Goal: Communication & Community: Answer question/provide support

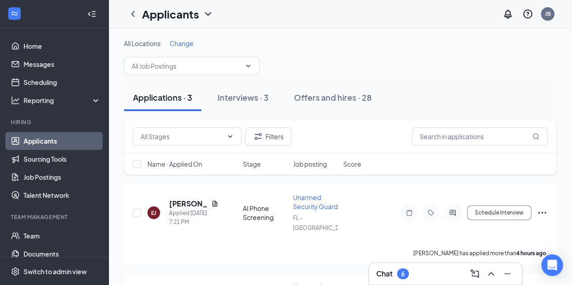
click at [171, 96] on div "Applications · 3" at bounding box center [162, 97] width 59 height 11
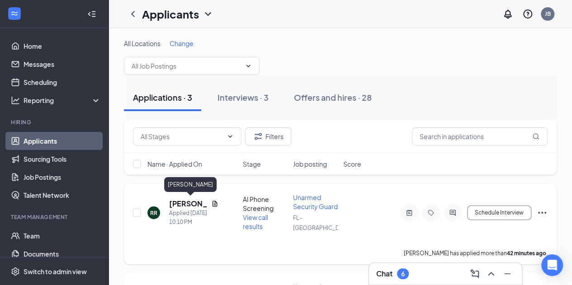
click at [186, 202] on h5 "[PERSON_NAME]" at bounding box center [188, 204] width 38 height 10
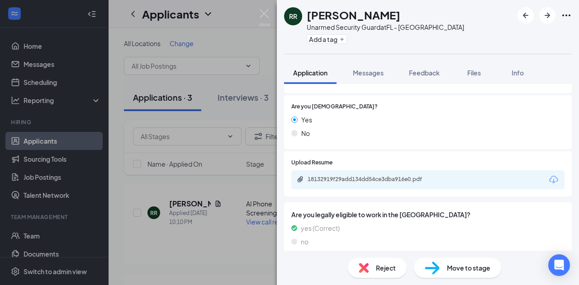
scroll to position [312, 0]
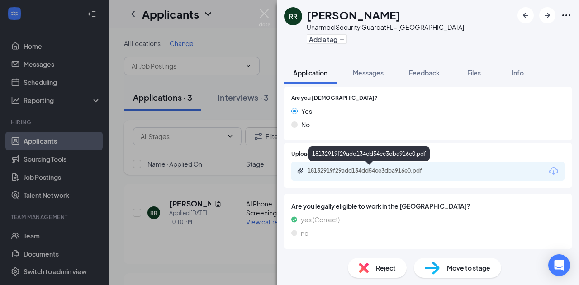
click at [391, 170] on div "18132919f29add134dd54ce3dba916e0.pdf" at bounding box center [371, 170] width 127 height 7
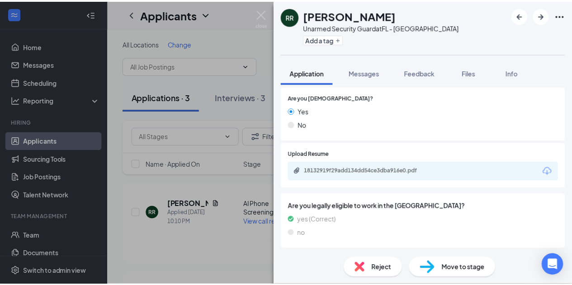
scroll to position [308, 0]
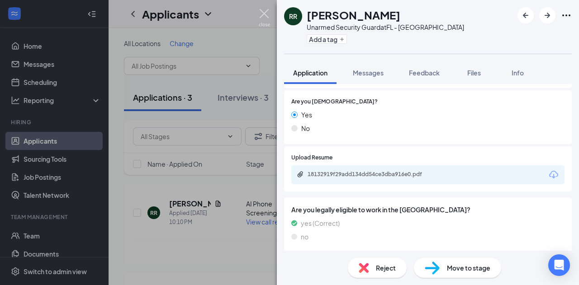
click at [263, 12] on img at bounding box center [264, 18] width 11 height 18
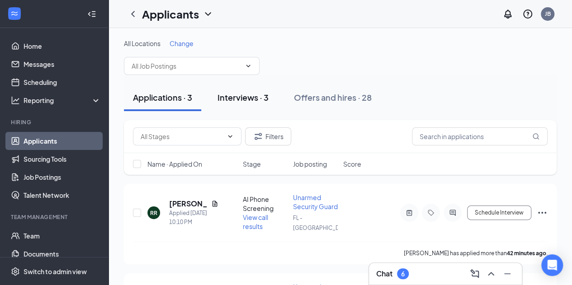
click at [249, 95] on div "Interviews · 3" at bounding box center [243, 97] width 51 height 11
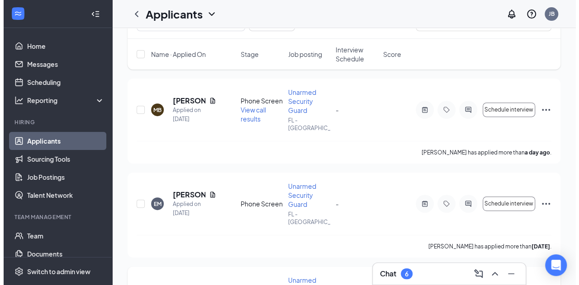
scroll to position [181, 0]
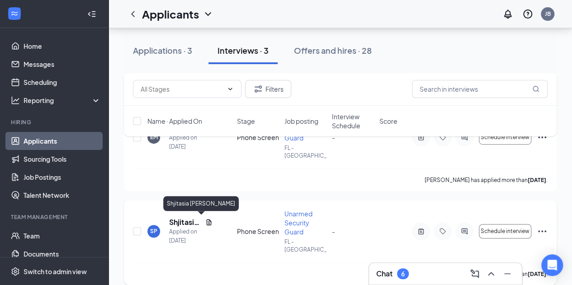
click at [187, 223] on h5 "Shjitasia [PERSON_NAME]" at bounding box center [185, 223] width 33 height 10
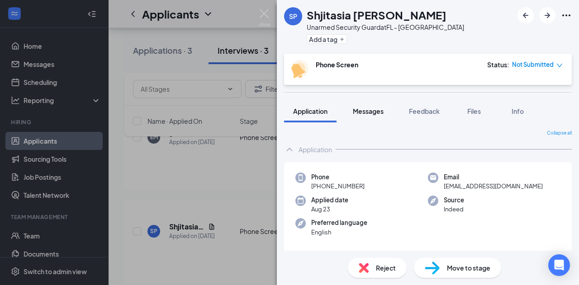
click at [365, 112] on span "Messages" at bounding box center [368, 111] width 31 height 8
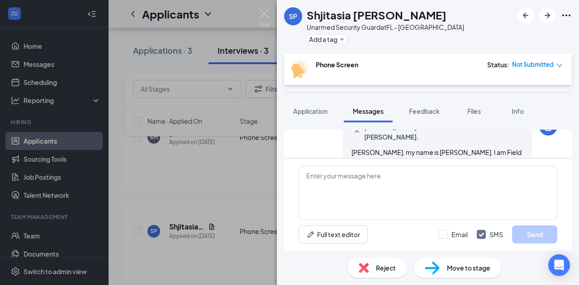
scroll to position [395, 0]
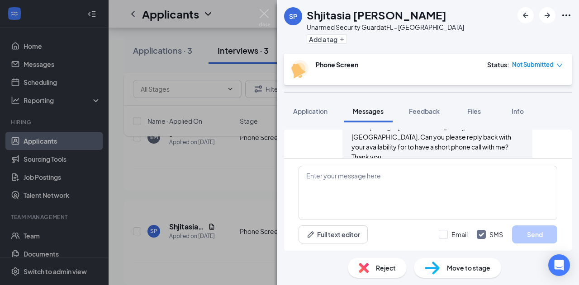
click at [375, 138] on span "[PERSON_NAME], my name is [PERSON_NAME]. I am Field Supervisor for this region …" at bounding box center [436, 132] width 170 height 58
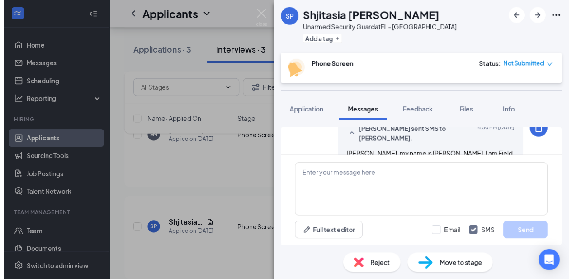
scroll to position [347, 0]
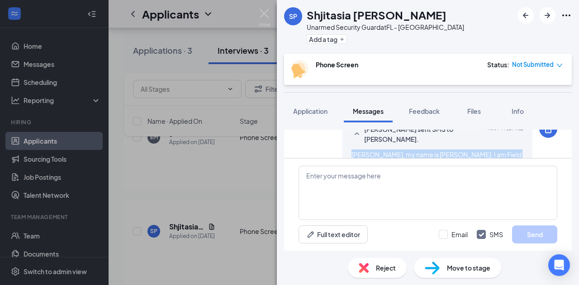
drag, startPoint x: 375, startPoint y: 138, endPoint x: 345, endPoint y: 145, distance: 31.1
click at [351, 151] on span "[PERSON_NAME], my name is [PERSON_NAME]. I am Field Supervisor for this region …" at bounding box center [436, 180] width 170 height 58
copy span "[PERSON_NAME], my name is [PERSON_NAME]. I am Field Supervisor for this region …"
click at [264, 14] on img at bounding box center [264, 18] width 11 height 18
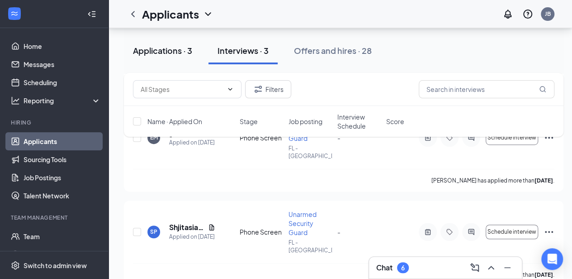
click at [173, 51] on div "Applications · 3" at bounding box center [162, 50] width 59 height 11
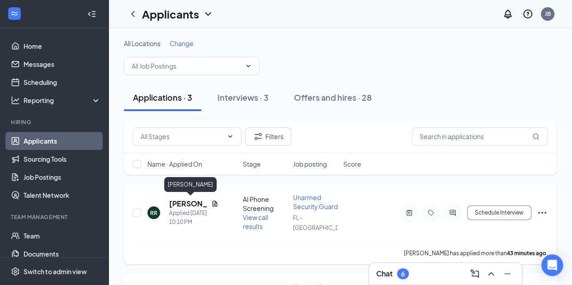
click at [188, 205] on h5 "[PERSON_NAME]" at bounding box center [188, 204] width 38 height 10
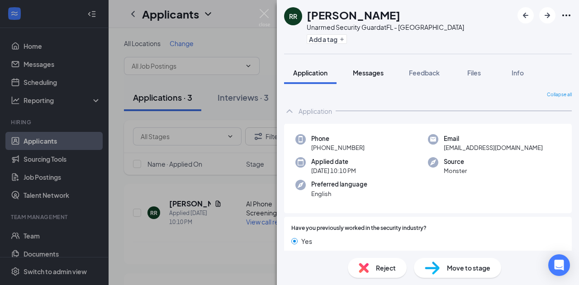
click at [373, 72] on span "Messages" at bounding box center [368, 73] width 31 height 8
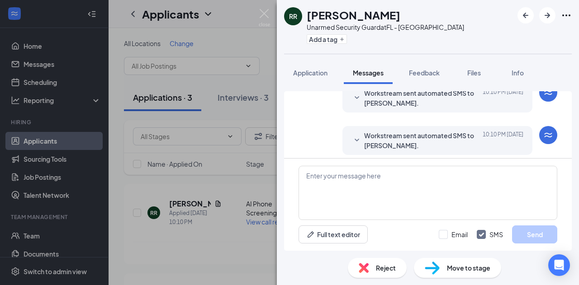
scroll to position [86, 0]
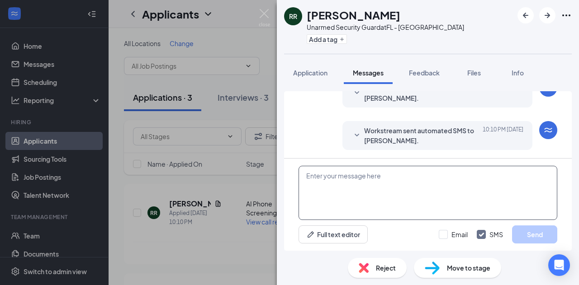
click at [399, 181] on textarea at bounding box center [427, 193] width 259 height 54
paste textarea "[PERSON_NAME], my name is [PERSON_NAME]. I am Field Supervisor for this region …"
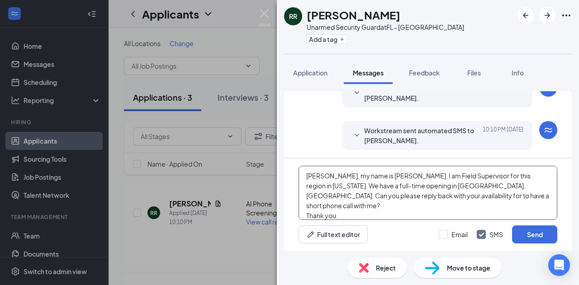
click at [314, 177] on textarea "[PERSON_NAME], my name is [PERSON_NAME]. I am Field Supervisor for this region …" at bounding box center [427, 193] width 259 height 54
click at [316, 176] on textarea "[PERSON_NAME], my name is [PERSON_NAME]. I am Field Supervisor for this region …" at bounding box center [427, 193] width 259 height 54
drag, startPoint x: 316, startPoint y: 176, endPoint x: 321, endPoint y: 177, distance: 4.5
click at [321, 177] on textarea "[PERSON_NAME], my name is [PERSON_NAME]. I am Field Supervisor for this region …" at bounding box center [427, 193] width 259 height 54
click at [418, 204] on textarea "[PERSON_NAME], my name is [PERSON_NAME]. I am Field Supervisor for this region …" at bounding box center [427, 193] width 259 height 54
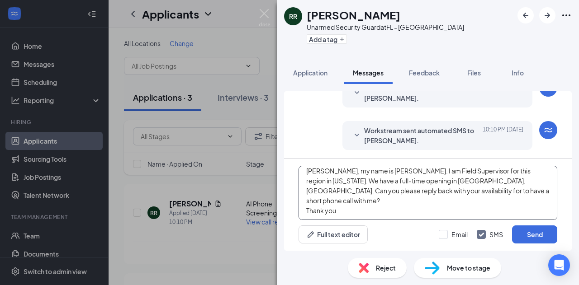
scroll to position [0, 0]
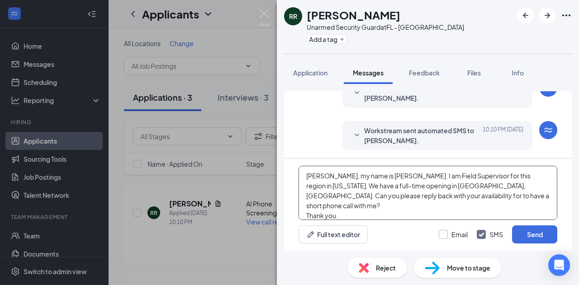
type textarea "[PERSON_NAME], my name is [PERSON_NAME]. I am Field Supervisor for this region …"
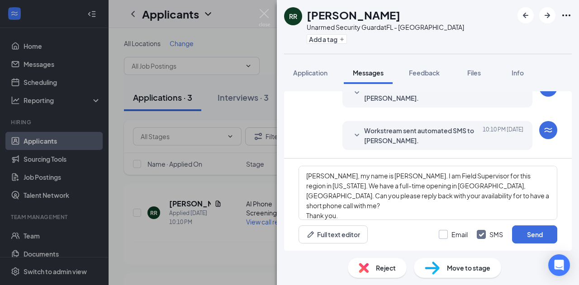
click at [443, 236] on input "Email" at bounding box center [453, 234] width 29 height 9
checkbox input "true"
click at [528, 233] on button "Send" at bounding box center [534, 235] width 45 height 18
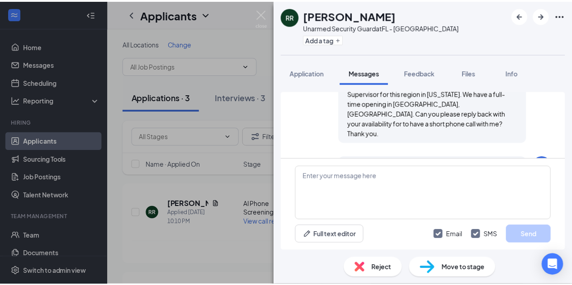
scroll to position [281, 0]
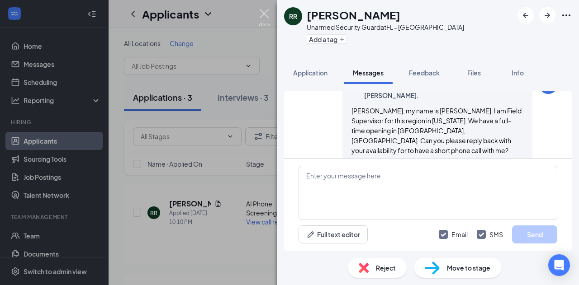
click at [265, 13] on img at bounding box center [264, 18] width 11 height 18
